Goal: Transaction & Acquisition: Purchase product/service

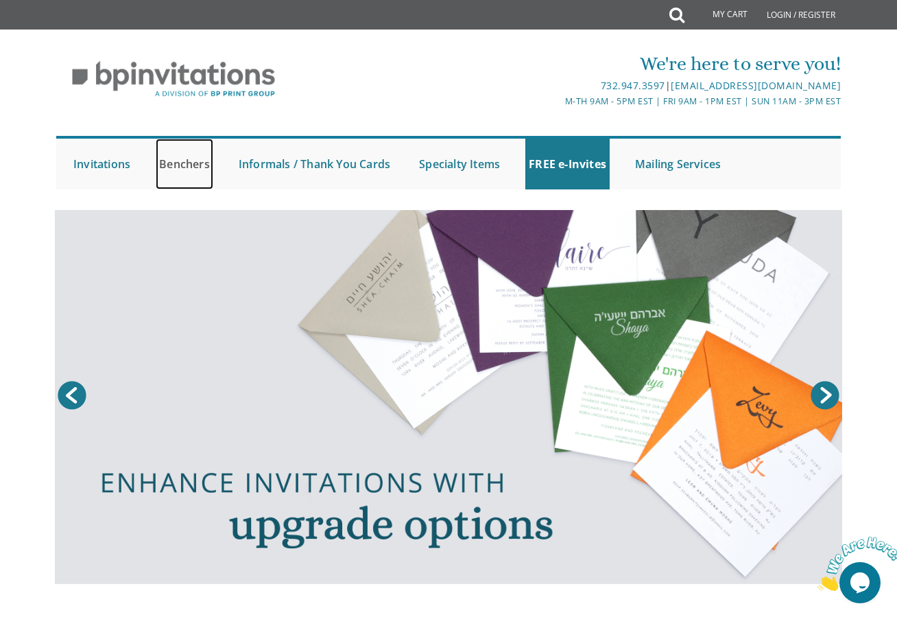
click at [197, 159] on link "Benchers" at bounding box center [185, 164] width 58 height 51
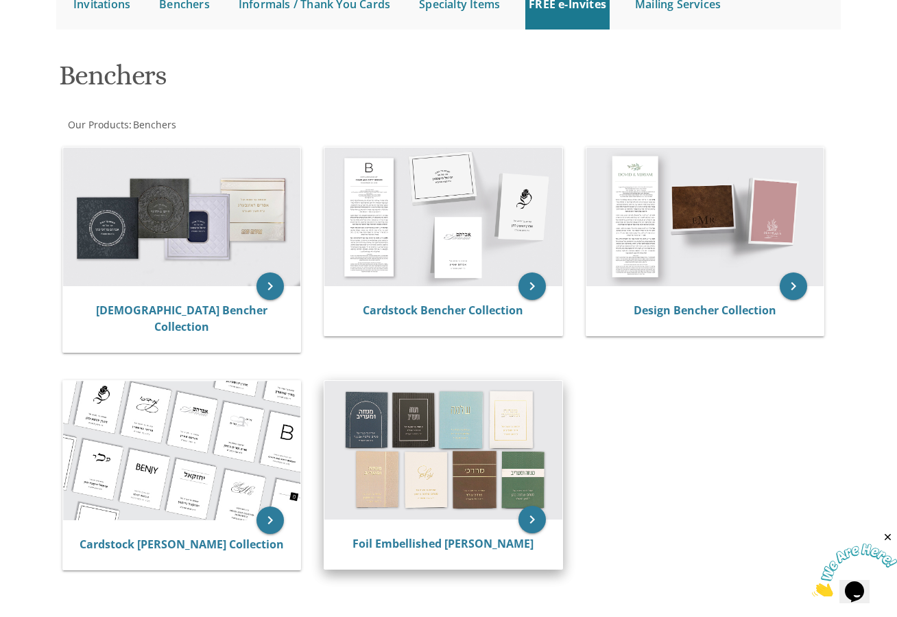
scroll to position [274, 0]
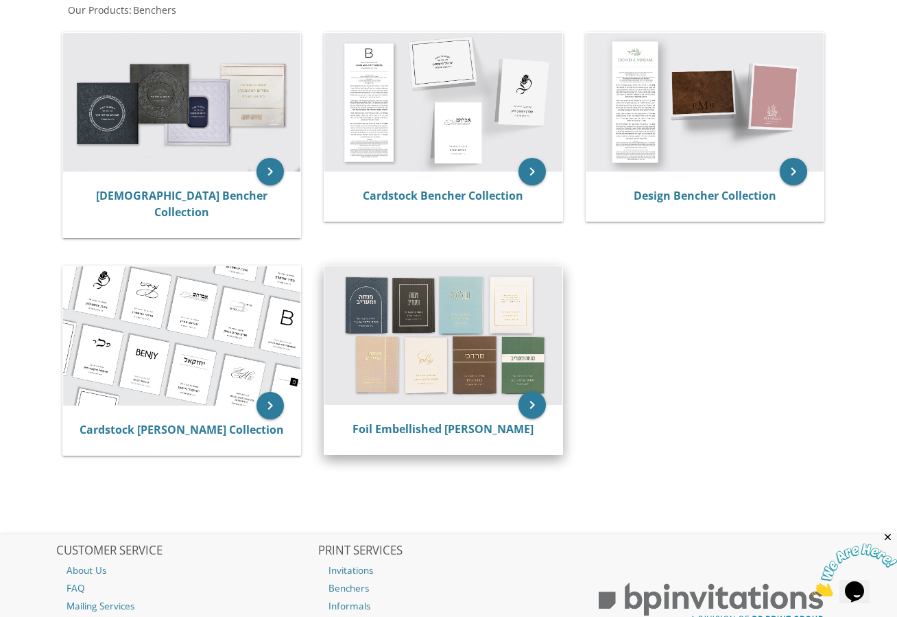
click at [409, 299] on img at bounding box center [442, 335] width 237 height 139
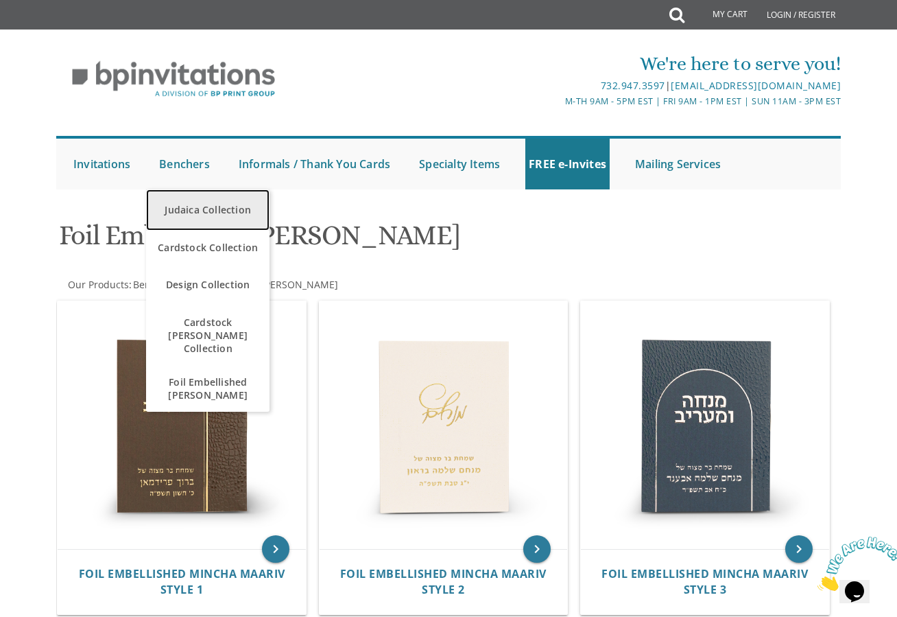
click at [218, 213] on link "Judaica Collection" at bounding box center [207, 209] width 123 height 41
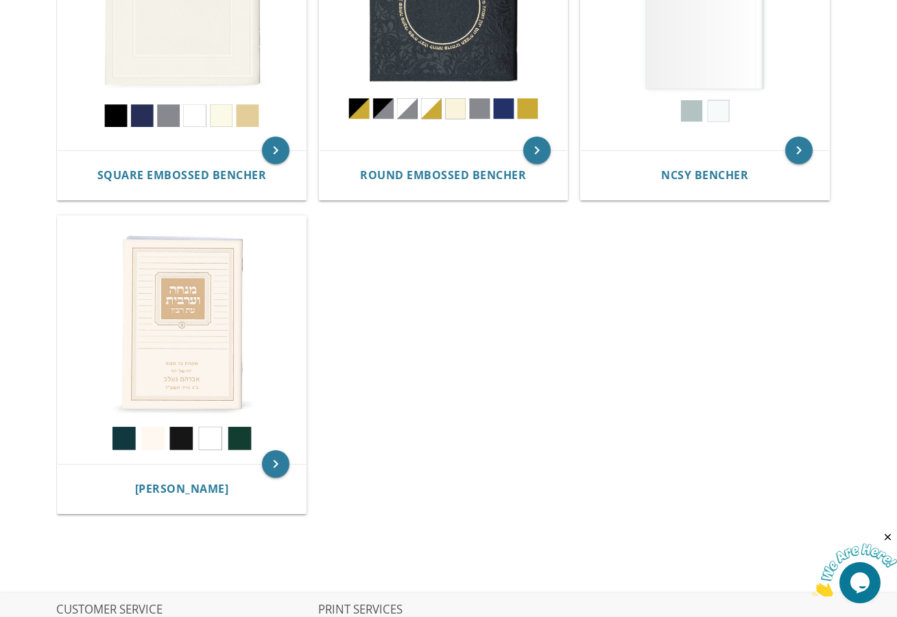
scroll to position [641, 0]
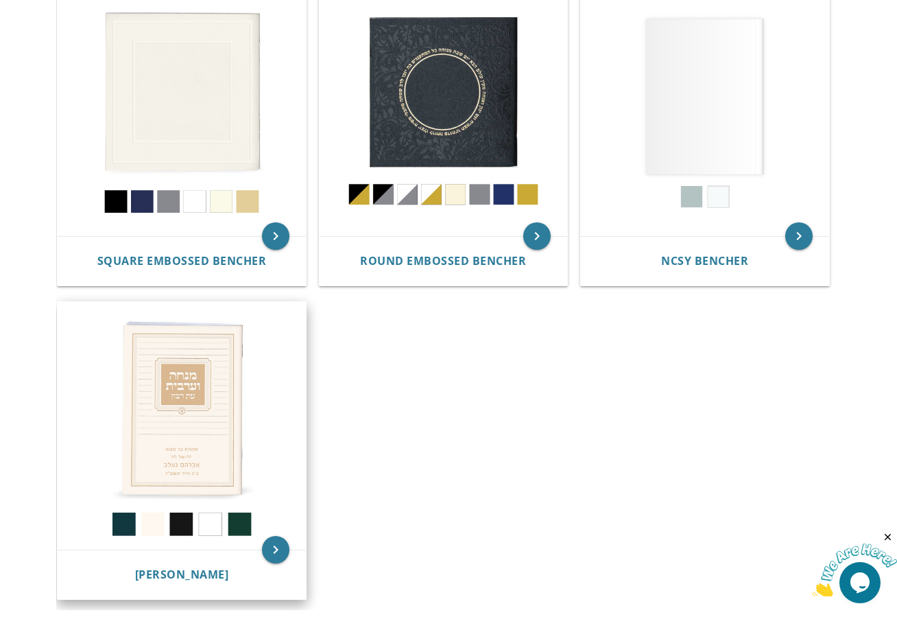
click at [280, 362] on img at bounding box center [182, 426] width 248 height 248
